Goal: Task Accomplishment & Management: Use online tool/utility

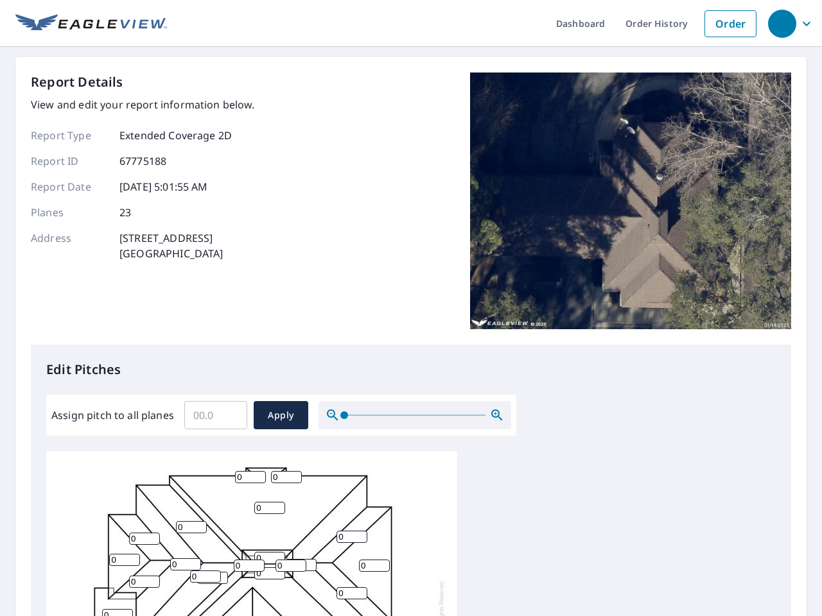
click at [411, 308] on div "Report Details View and edit your report information below. Report Type Extende…" at bounding box center [411, 209] width 760 height 272
click at [781, 23] on div "button" at bounding box center [782, 24] width 28 height 28
click at [216, 415] on input "Assign pitch to all planes" at bounding box center [215, 415] width 63 height 36
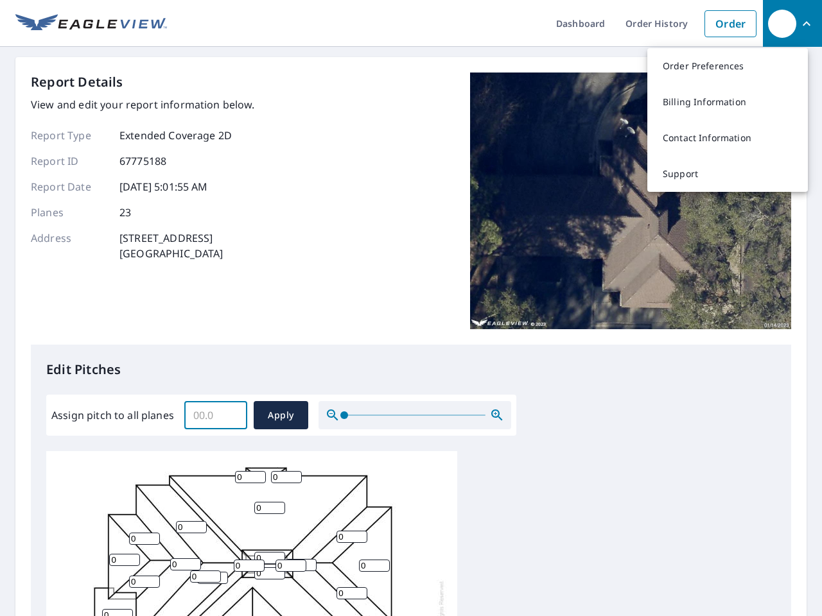
click at [281, 415] on span "Apply" at bounding box center [281, 416] width 34 height 16
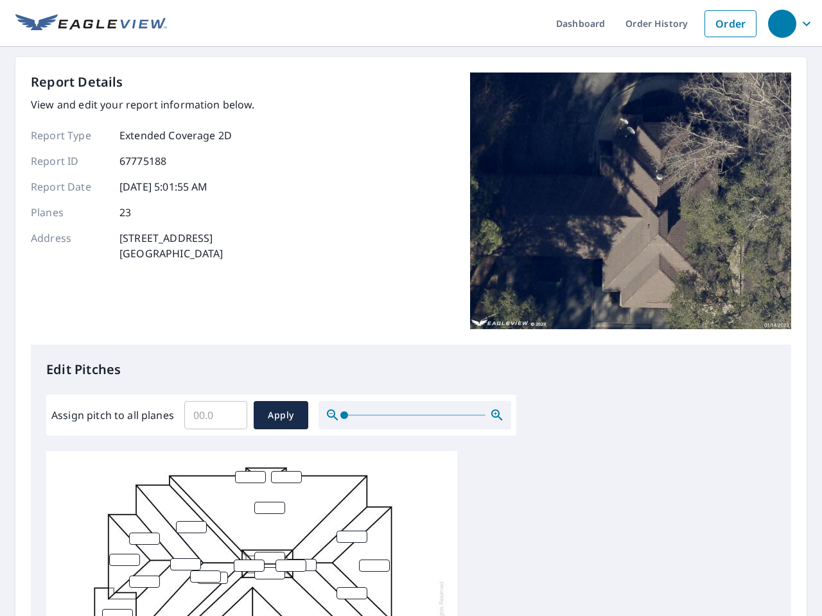
click at [497, 415] on icon "button" at bounding box center [496, 415] width 15 height 15
